Goal: Navigation & Orientation: Find specific page/section

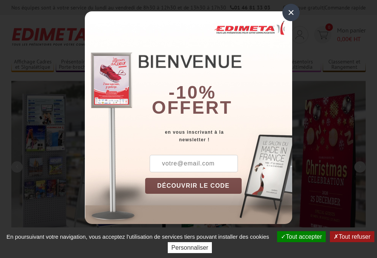
click at [298, 236] on button "Tout accepter" at bounding box center [301, 236] width 49 height 11
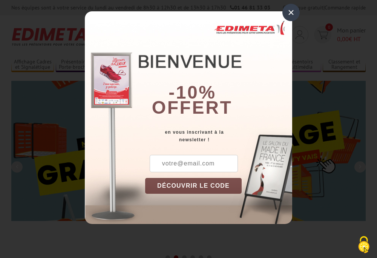
click at [291, 12] on div "×" at bounding box center [290, 12] width 17 height 17
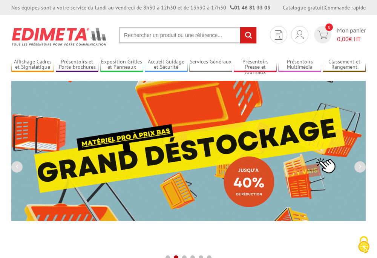
click at [0, 0] on div "Nos équipes sont à votre service du [DATE] au [DATE] de 8h30 à 12h30 et de 13h3…" at bounding box center [188, 7] width 377 height 15
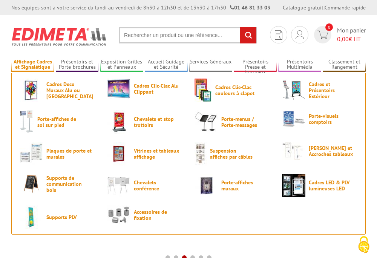
click at [32, 64] on link "Affichage Cadres et Signalétique" at bounding box center [32, 64] width 43 height 12
